Goal: Find specific page/section: Find specific page/section

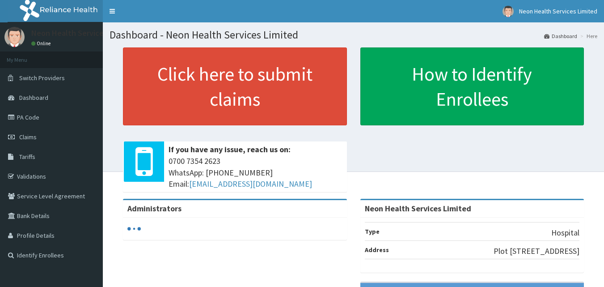
click at [24, 159] on span "Tariffs" at bounding box center [27, 156] width 16 height 8
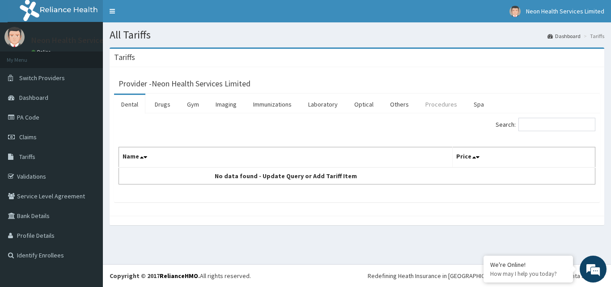
click at [431, 108] on link "Procedures" at bounding box center [441, 104] width 46 height 19
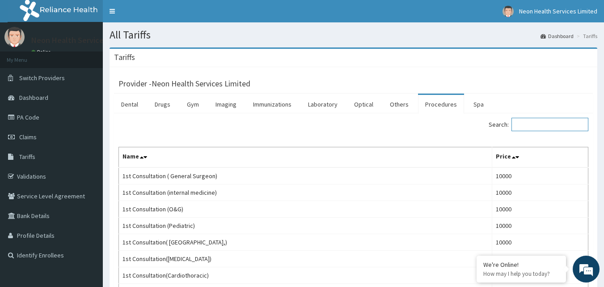
click at [531, 124] on input "Search:" at bounding box center [549, 124] width 77 height 13
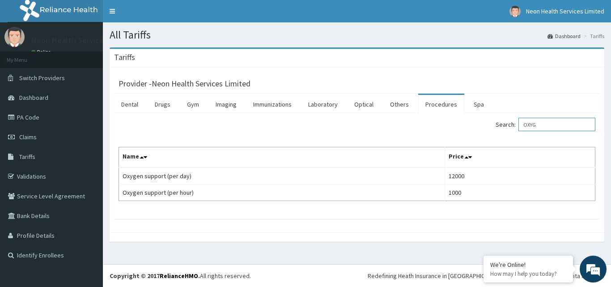
type input "OXYG"
